Goal: Check status: Check status

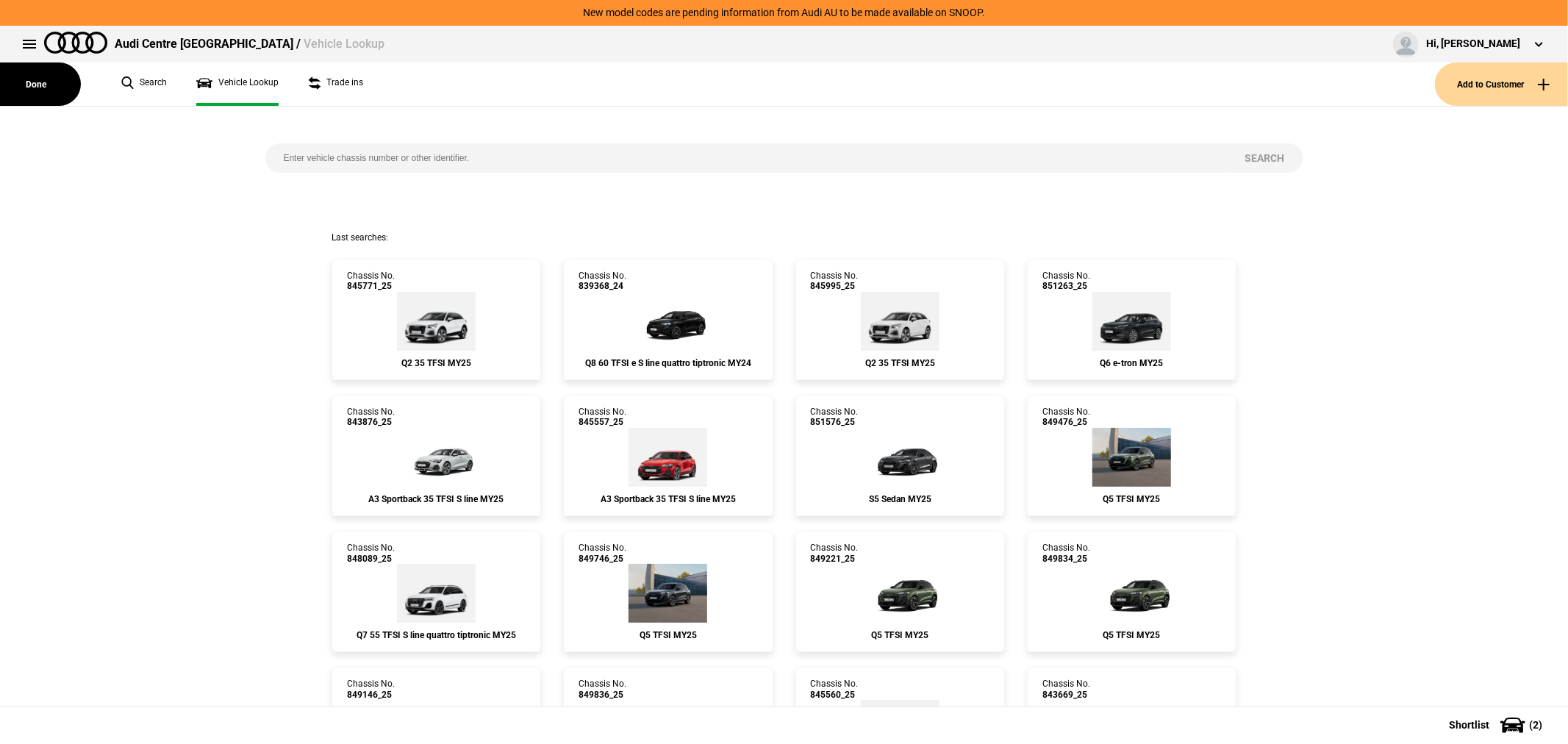
click at [469, 164] on input "search" at bounding box center [746, 158] width 961 height 29
type input "851889"
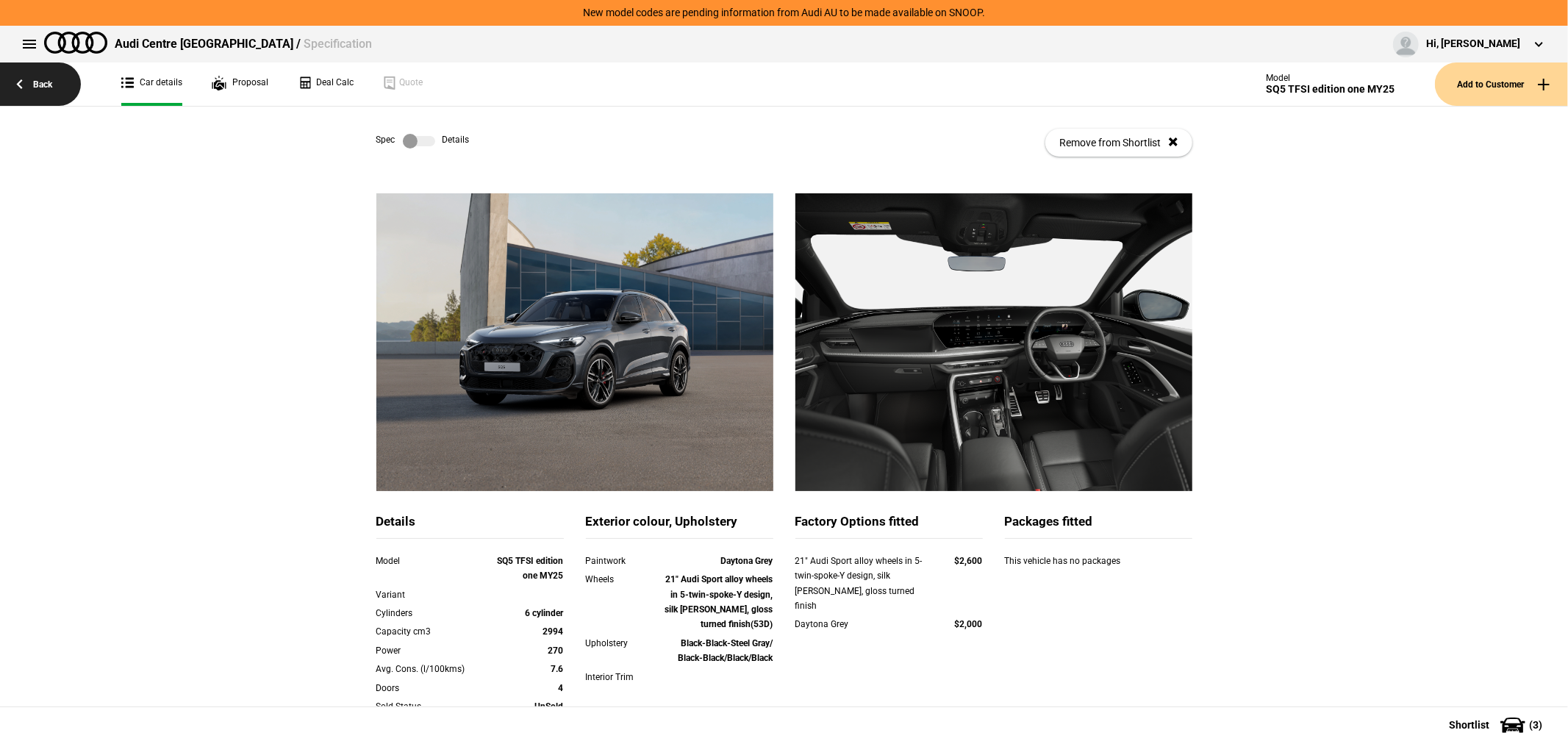
click at [44, 84] on link "Back" at bounding box center [40, 84] width 81 height 43
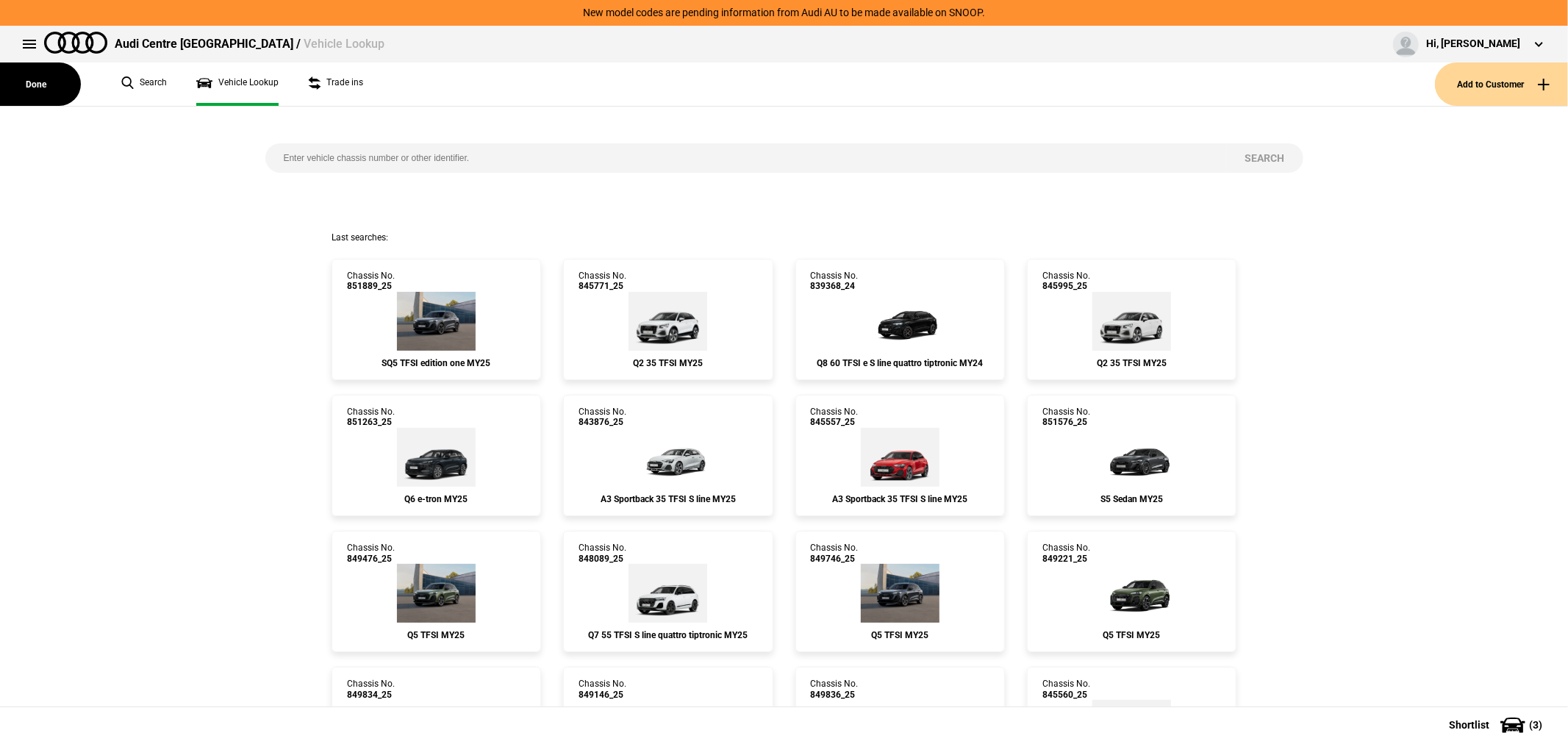
click at [555, 153] on input "search" at bounding box center [746, 158] width 961 height 29
type input "849841"
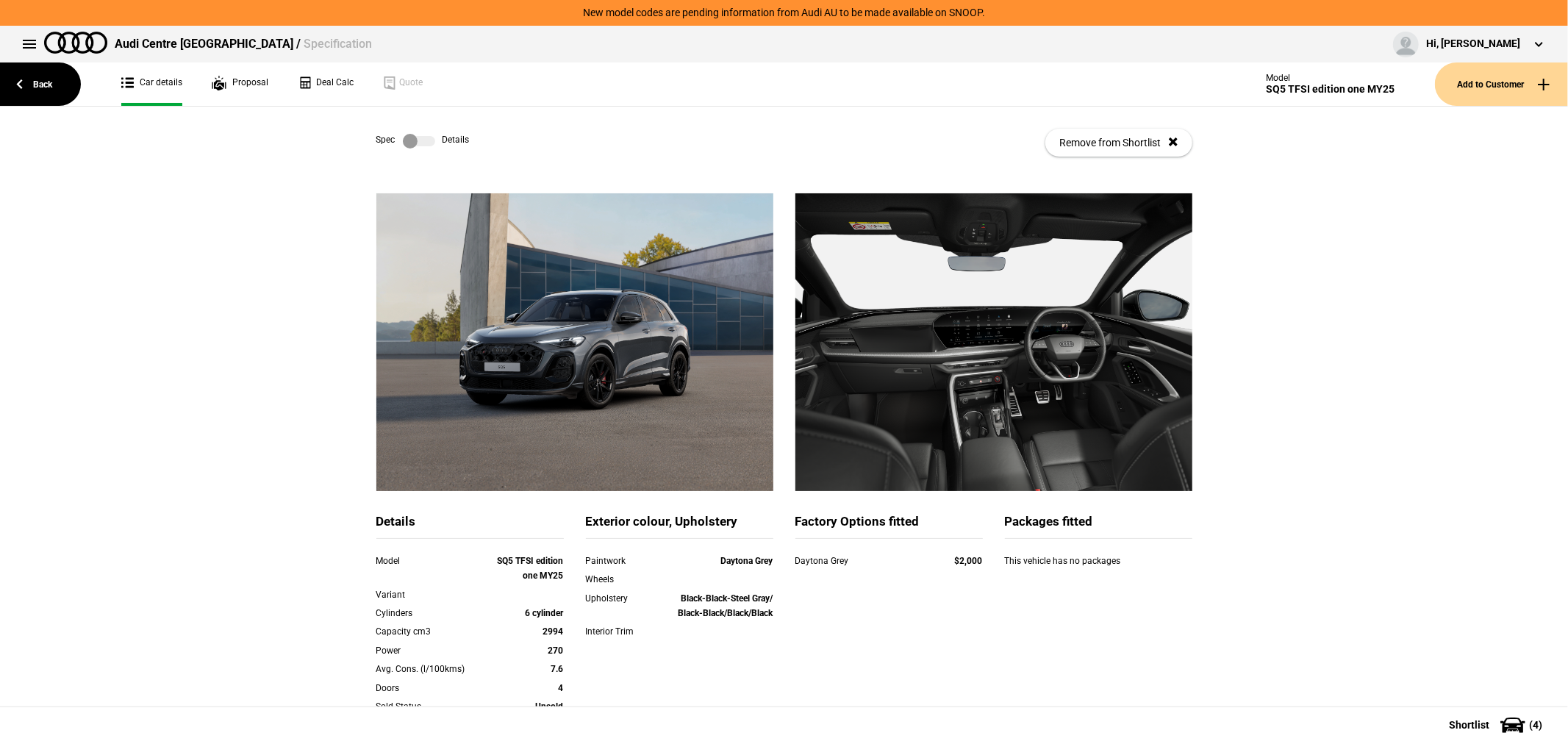
click at [418, 140] on label at bounding box center [418, 141] width 32 height 15
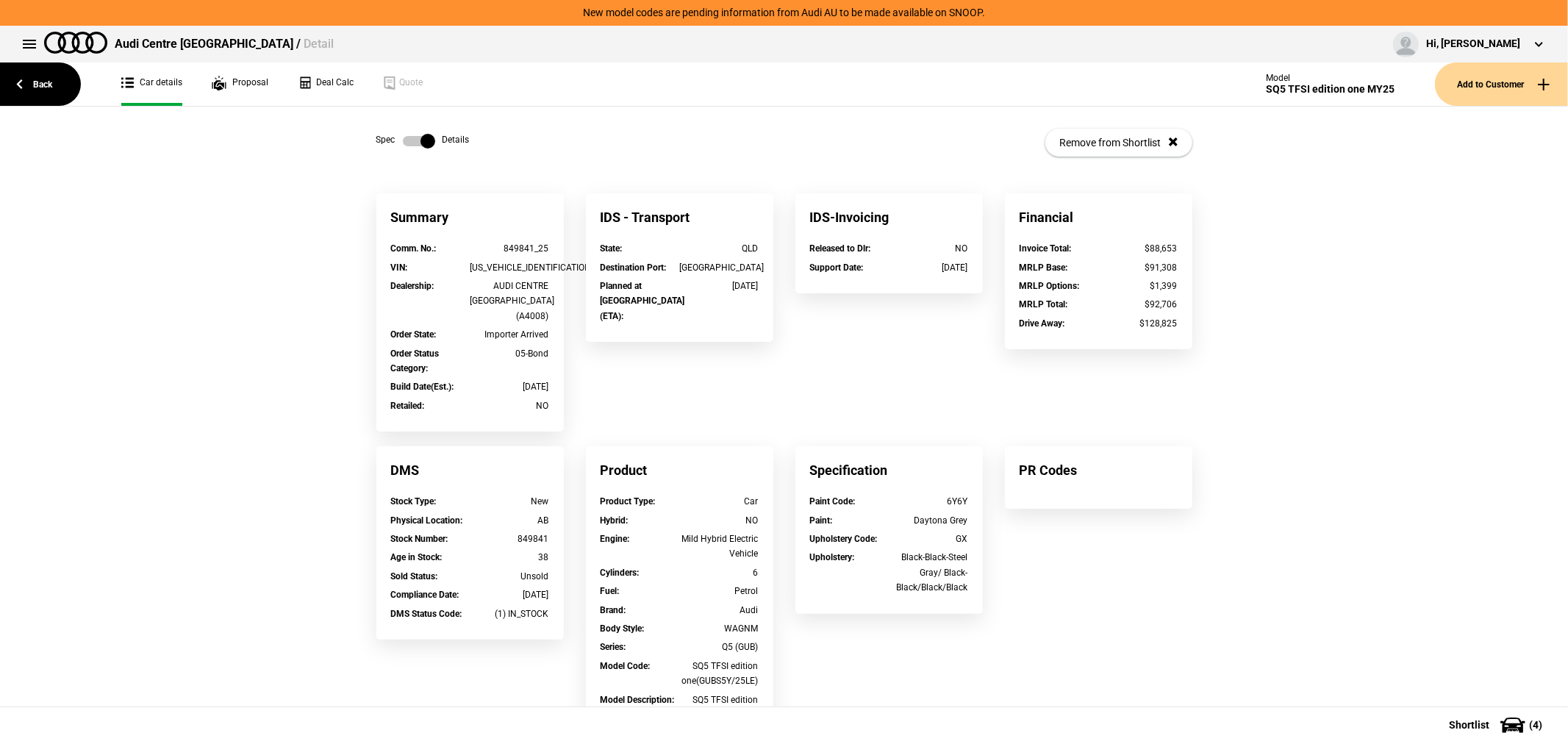
click at [414, 141] on label at bounding box center [418, 141] width 32 height 15
